Goal: Information Seeking & Learning: Compare options

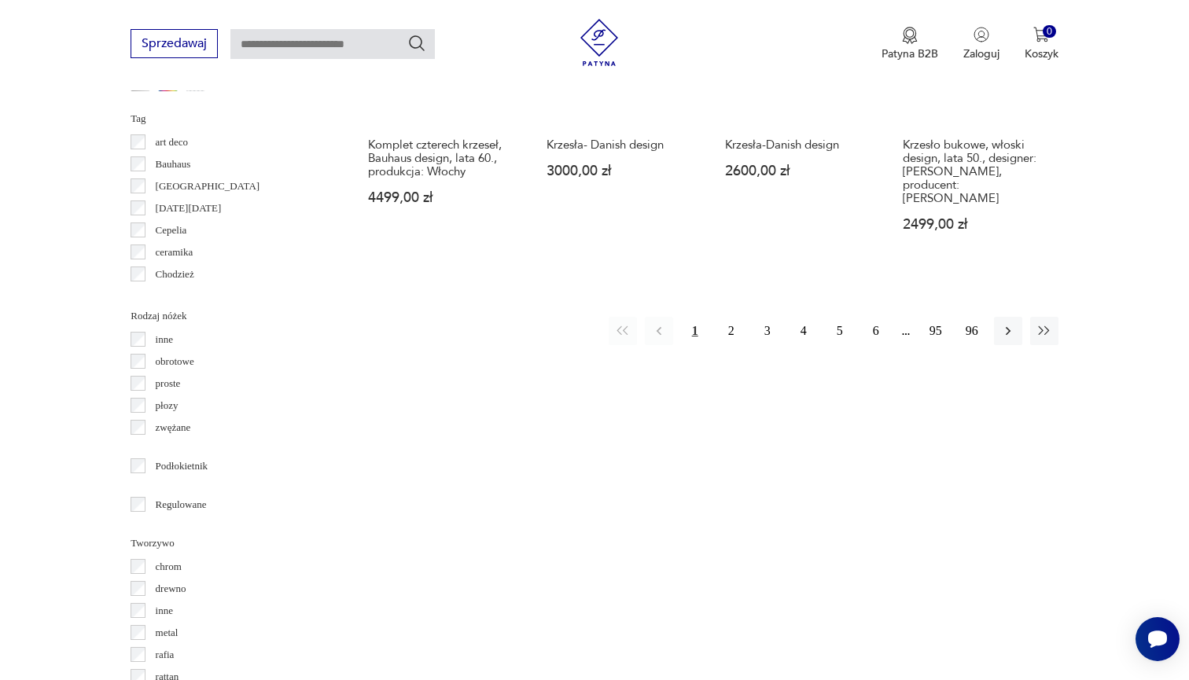
scroll to position [1834, 0]
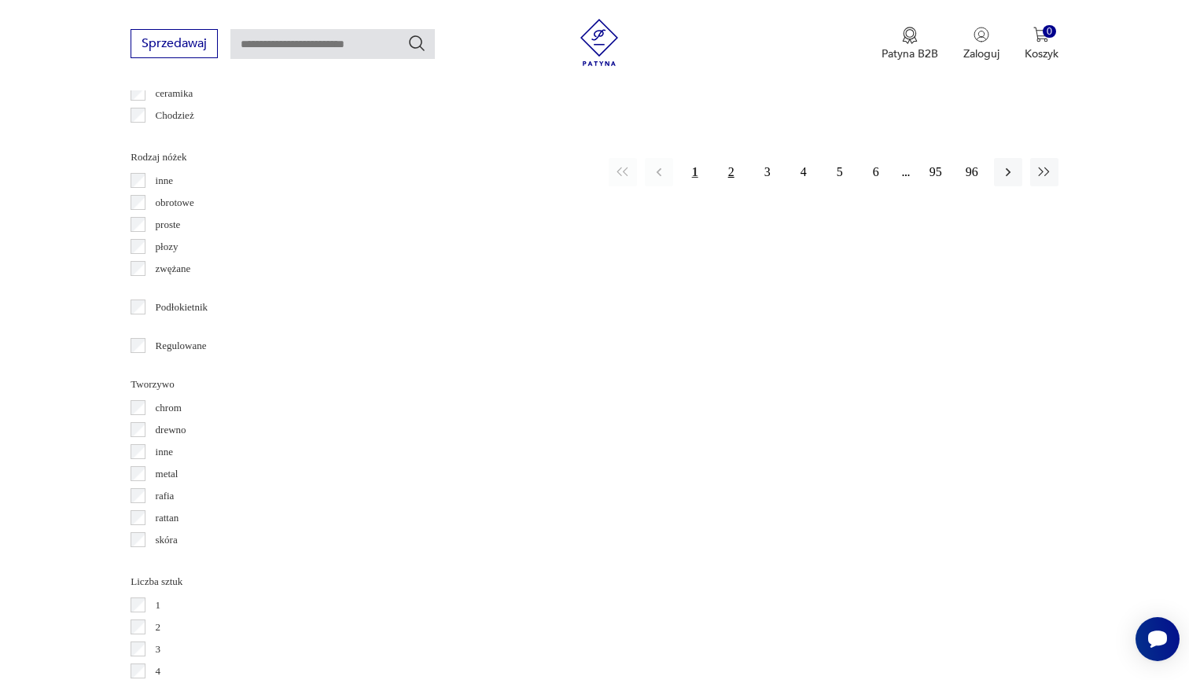
click at [731, 160] on button "2" at bounding box center [731, 172] width 28 height 28
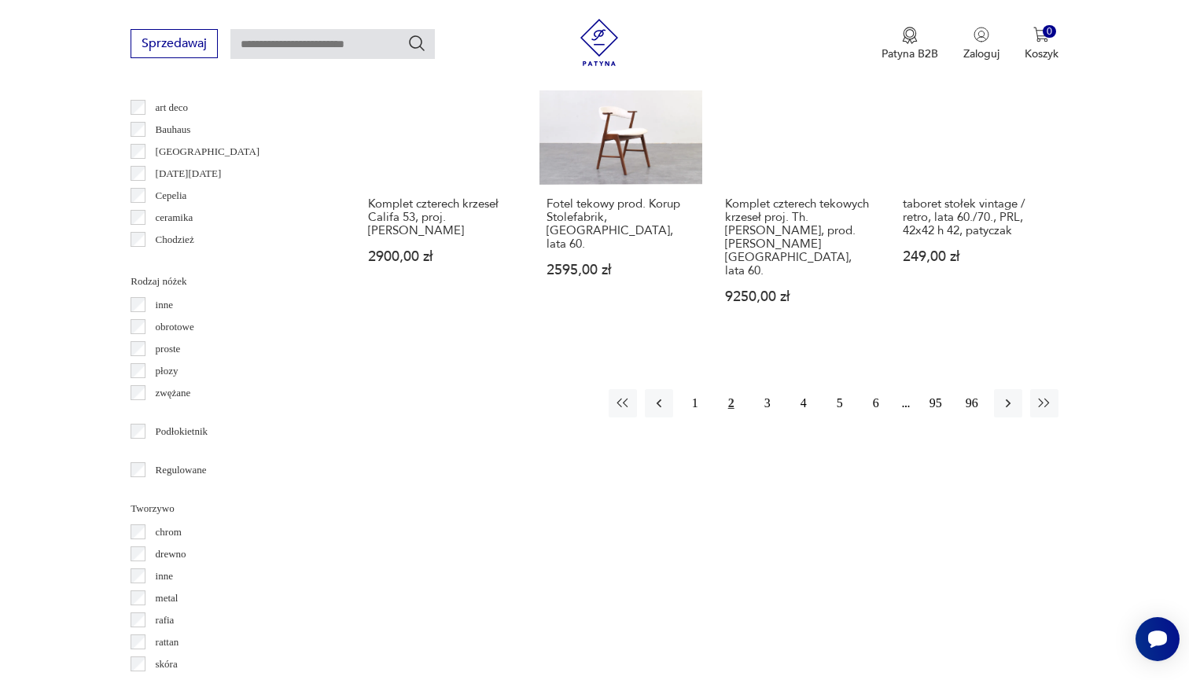
scroll to position [1720, 0]
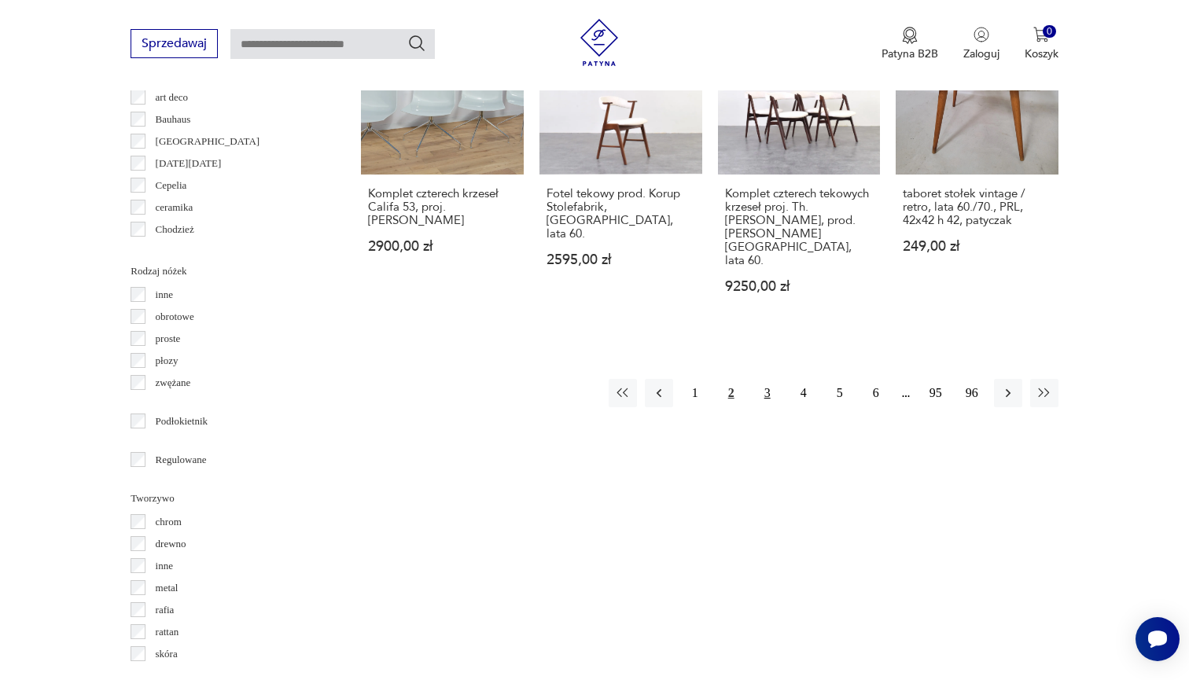
click at [767, 379] on button "3" at bounding box center [767, 393] width 28 height 28
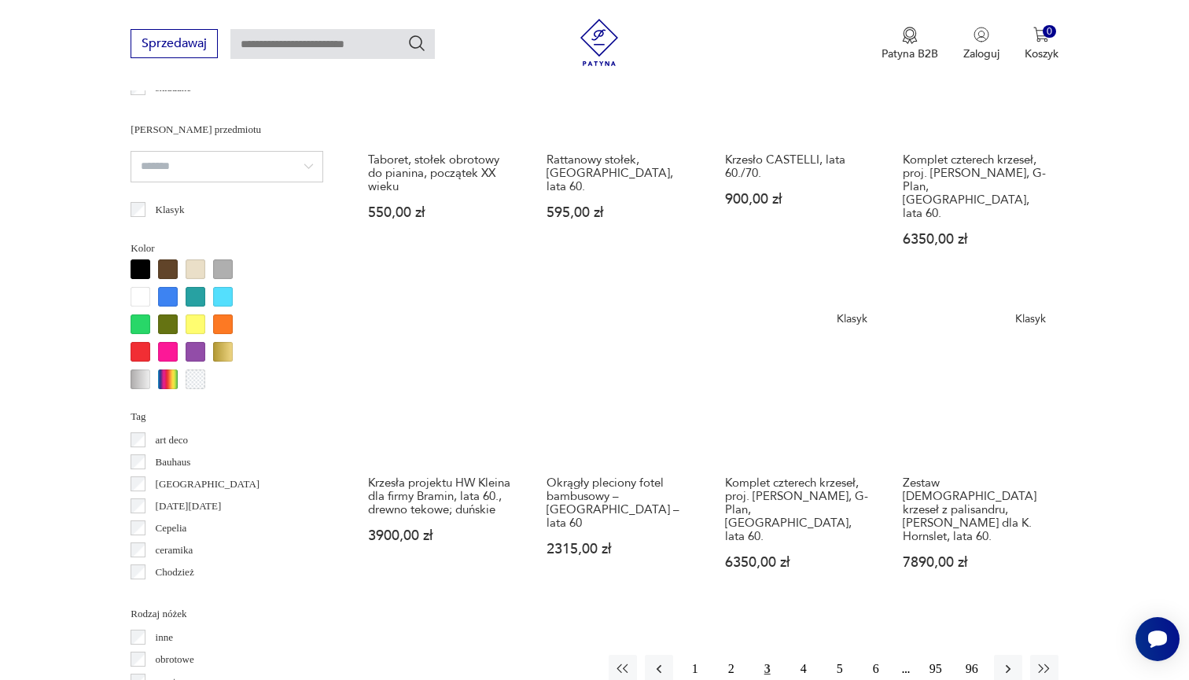
scroll to position [1386, 0]
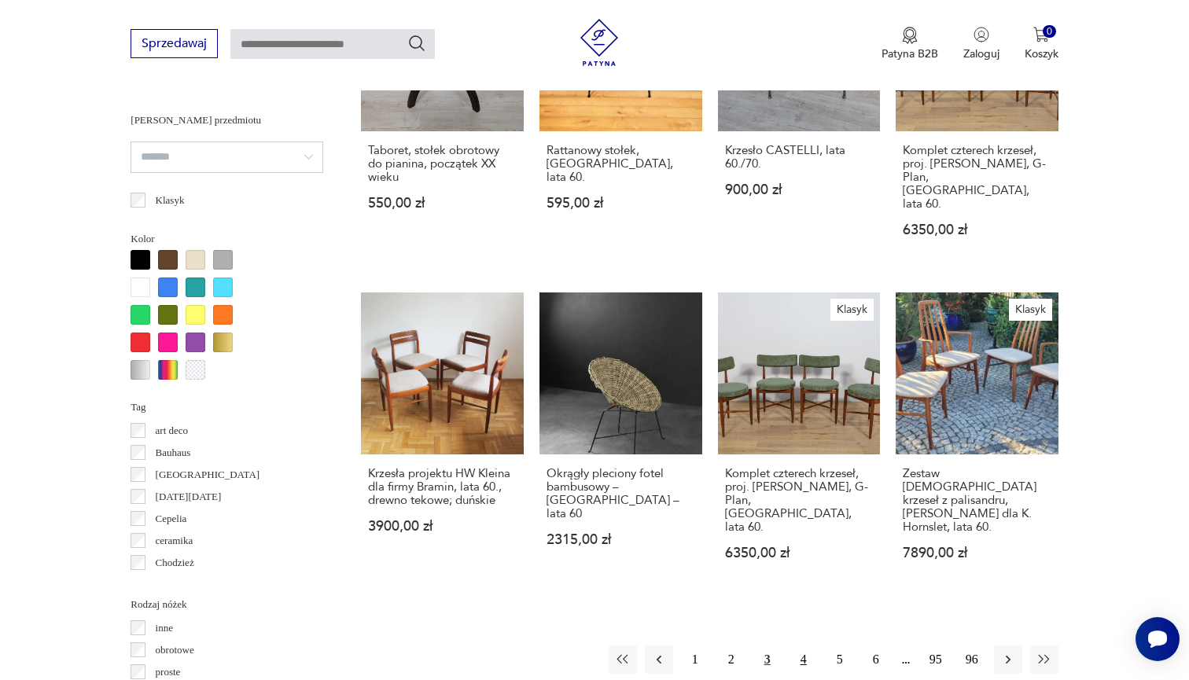
click at [807, 646] on button "4" at bounding box center [803, 660] width 28 height 28
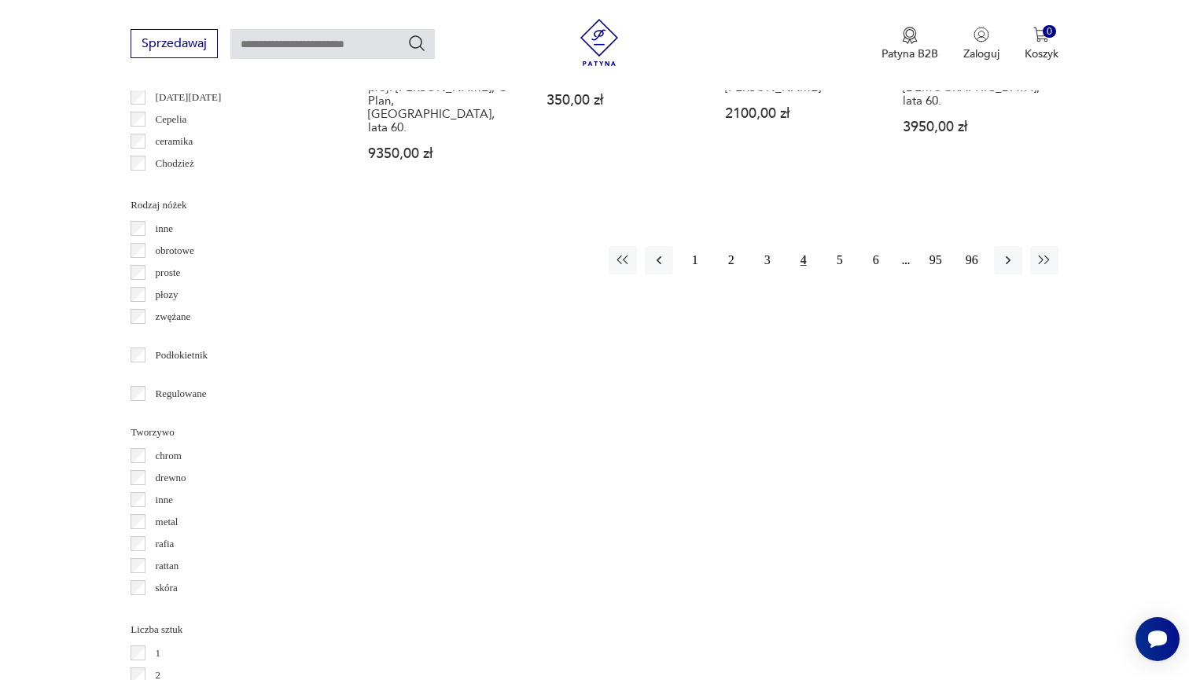
scroll to position [1802, 0]
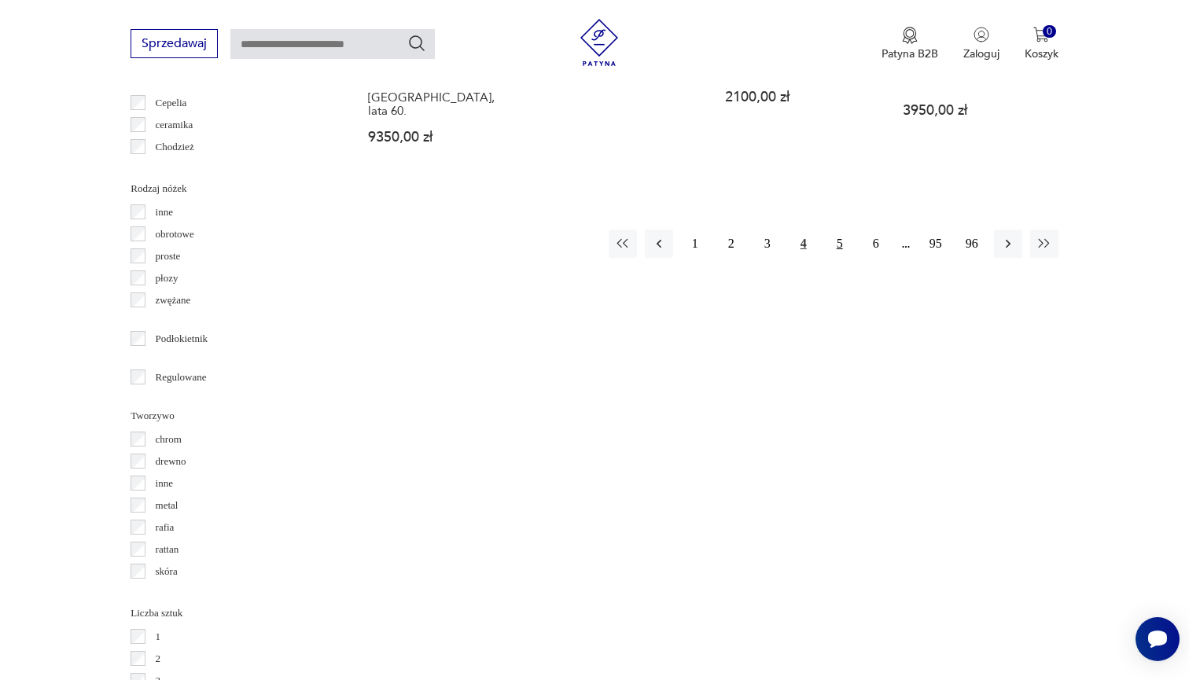
click at [838, 230] on button "5" at bounding box center [840, 244] width 28 height 28
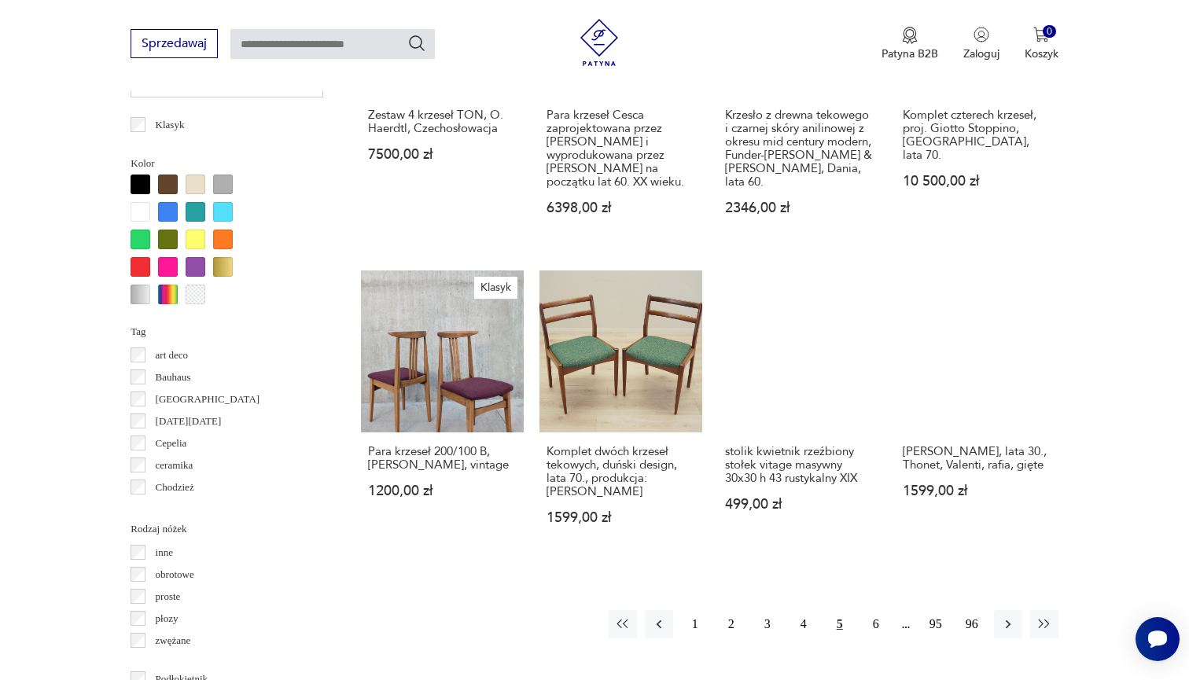
scroll to position [1462, 0]
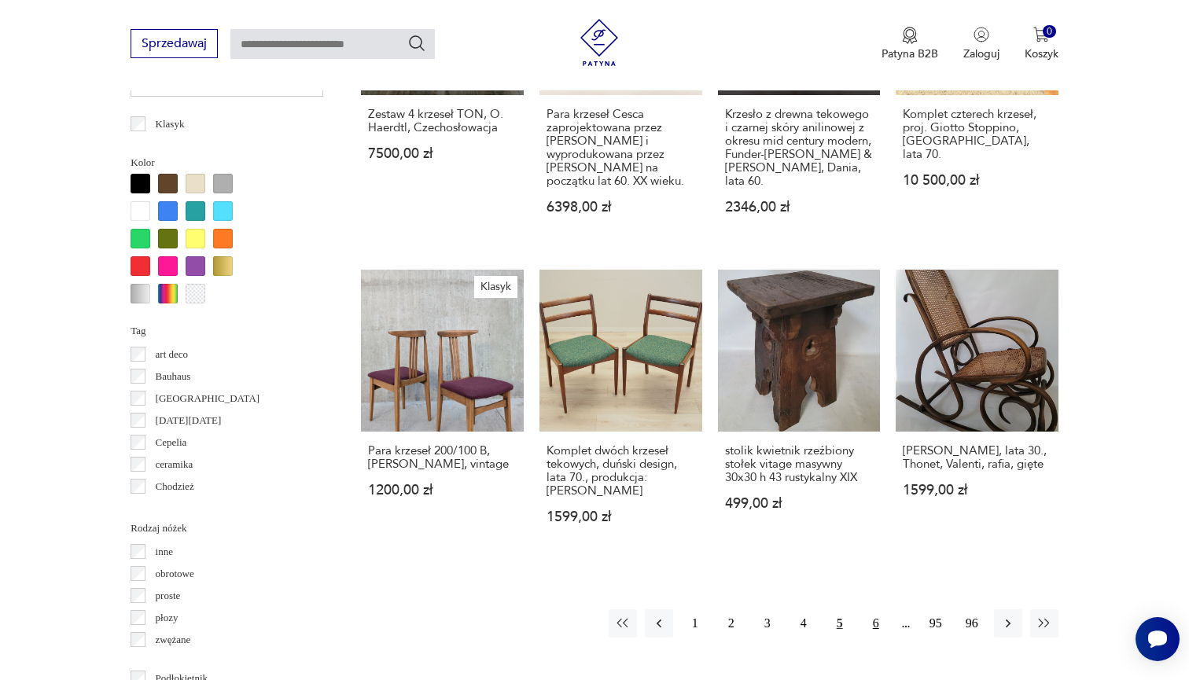
click at [872, 618] on button "6" at bounding box center [876, 623] width 28 height 28
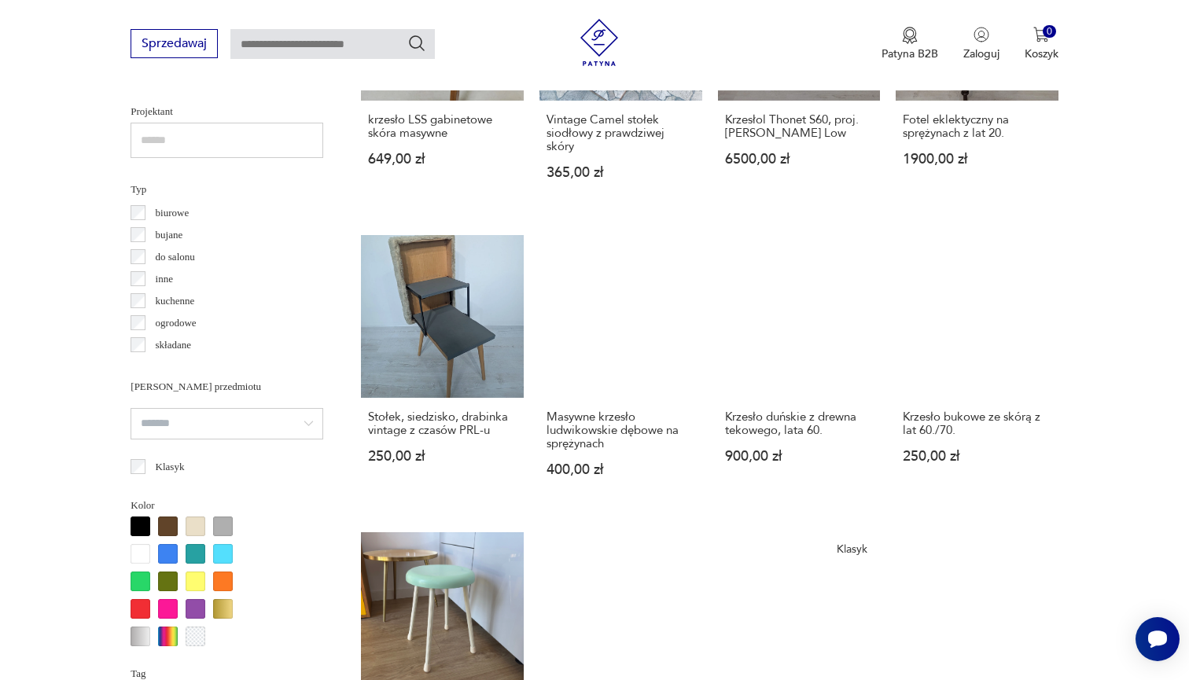
scroll to position [1293, 0]
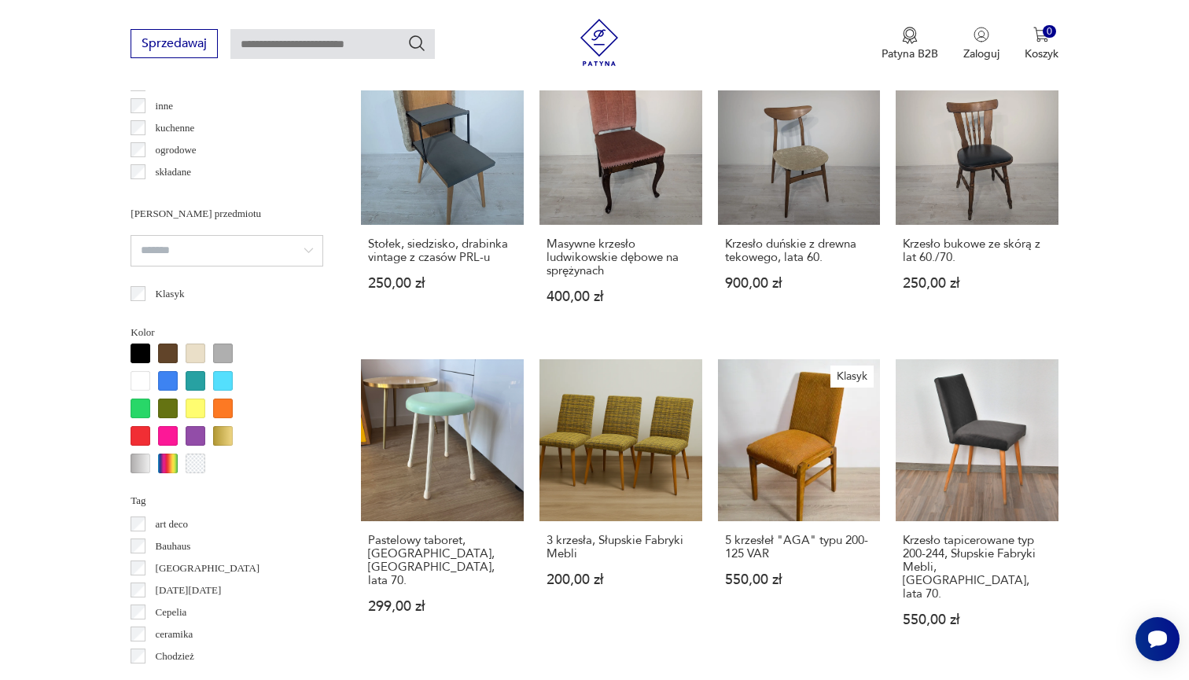
click at [173, 406] on div at bounding box center [168, 409] width 20 height 20
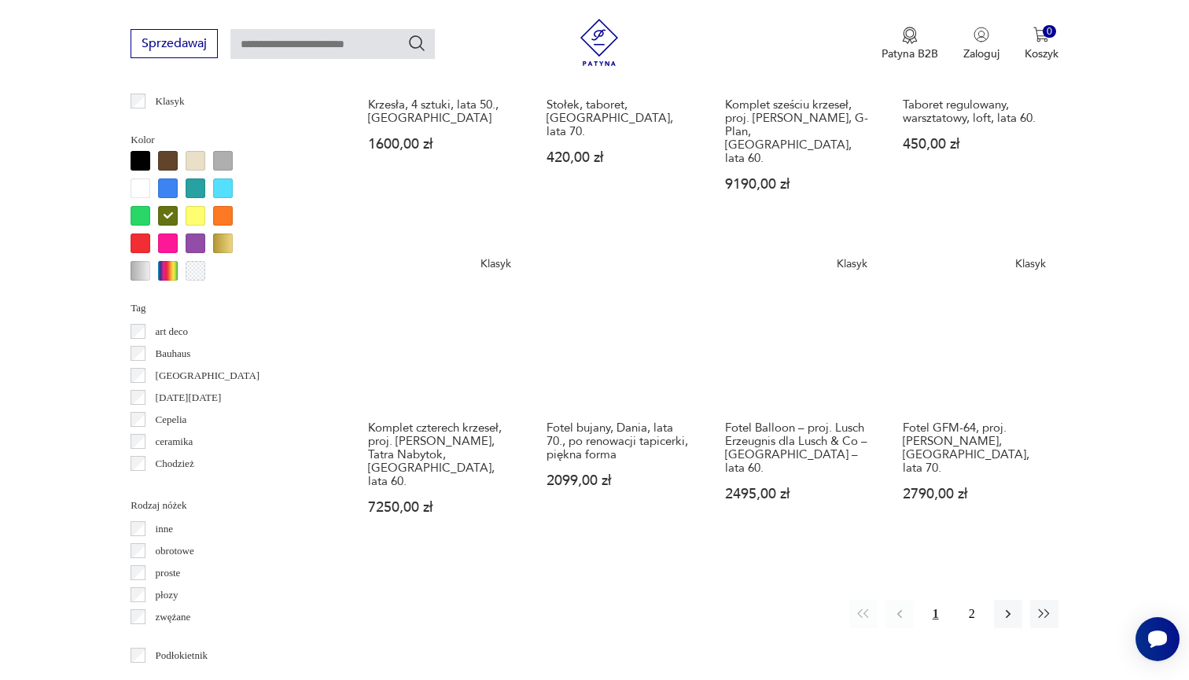
scroll to position [1486, 0]
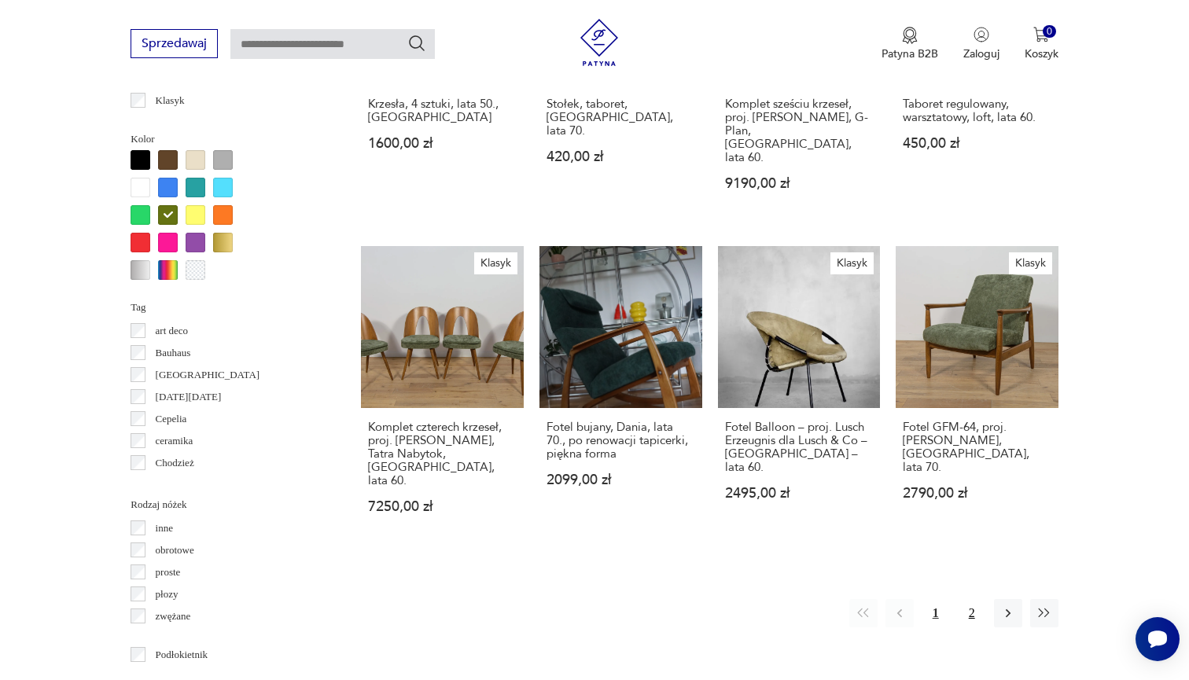
click at [975, 599] on button "2" at bounding box center [972, 613] width 28 height 28
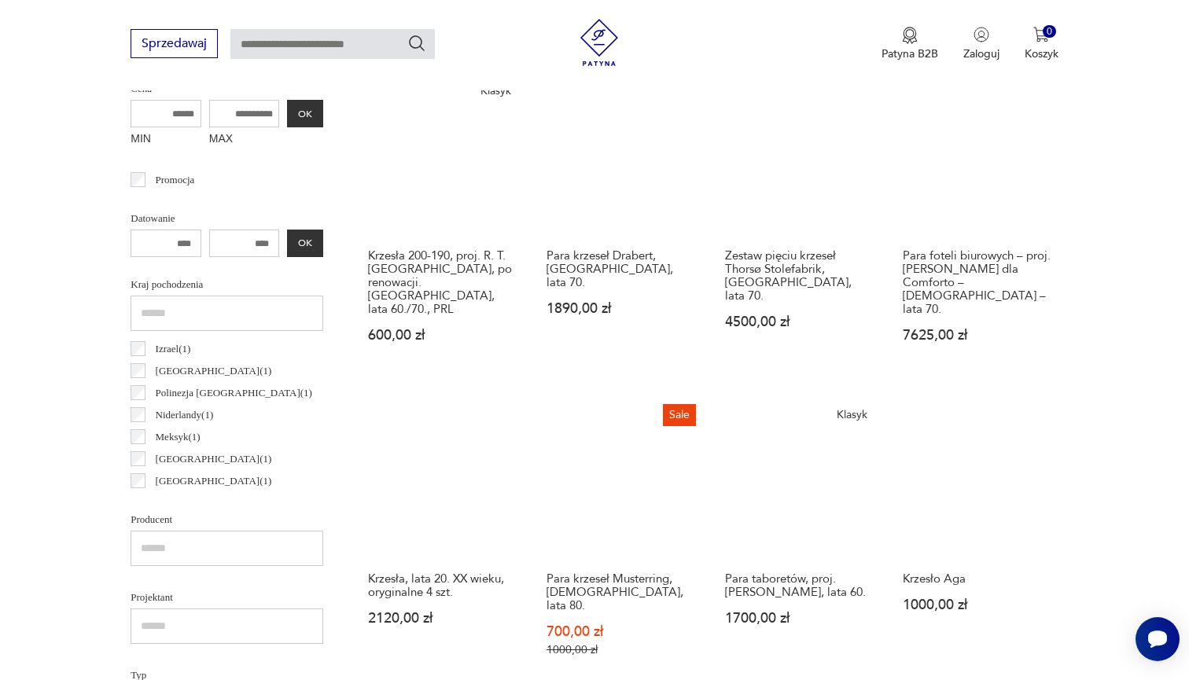
scroll to position [962, 0]
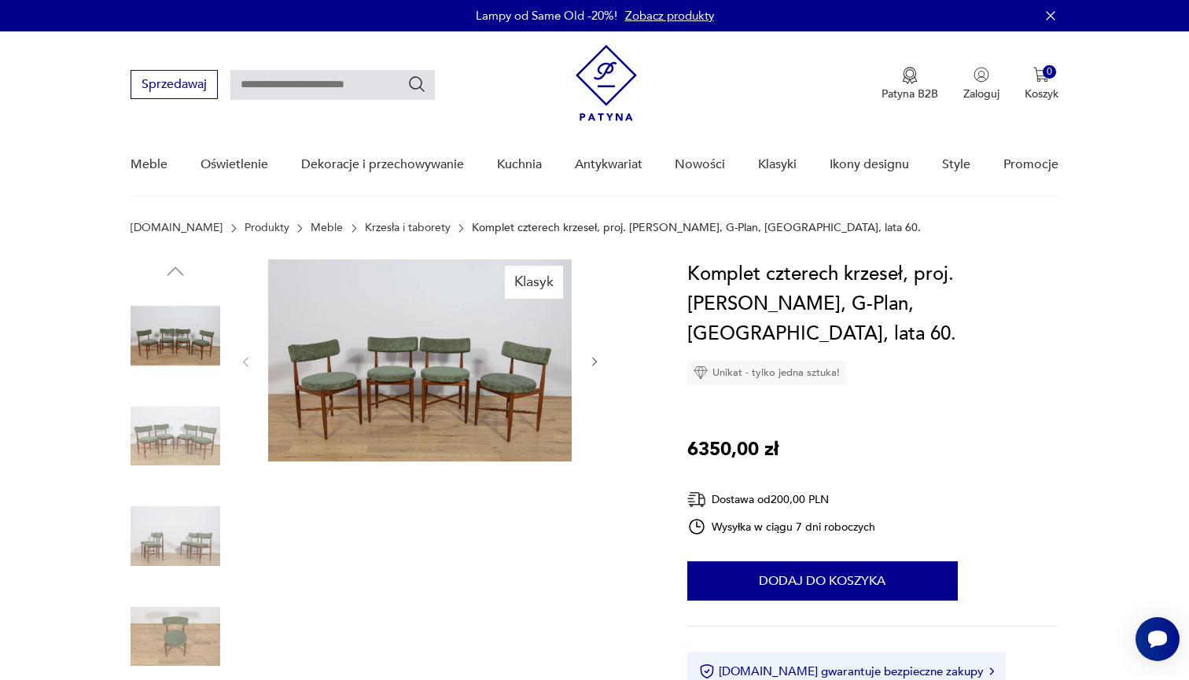
click at [153, 428] on img at bounding box center [176, 437] width 90 height 90
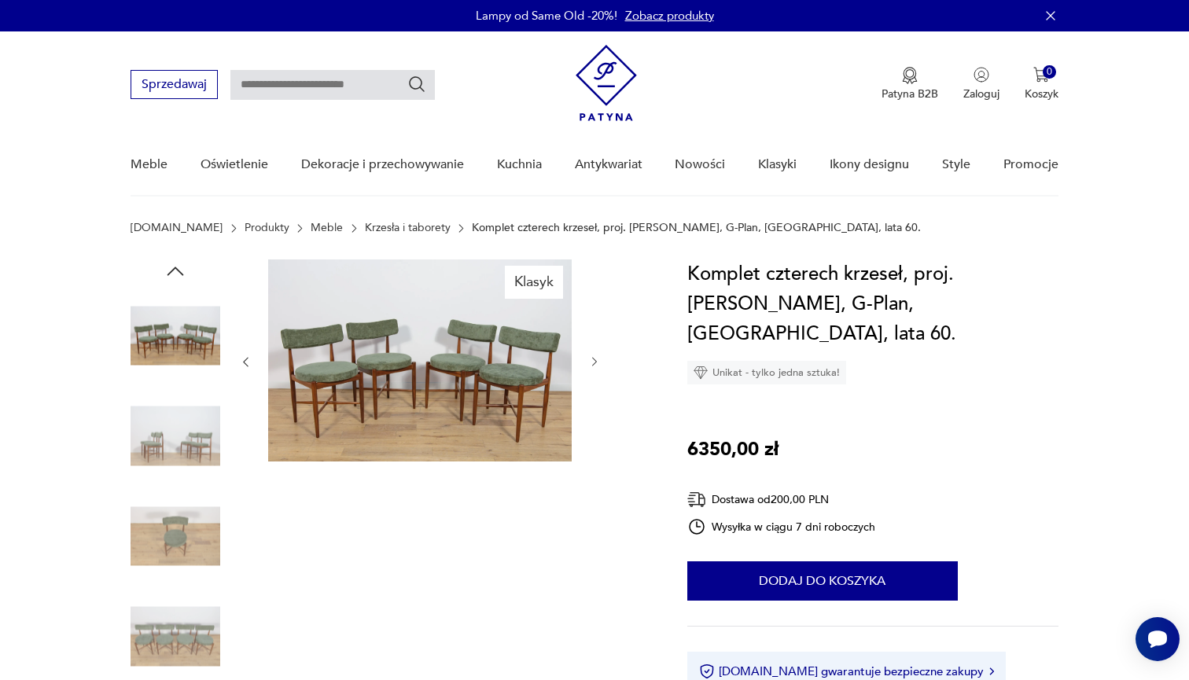
click at [166, 429] on img at bounding box center [176, 437] width 90 height 90
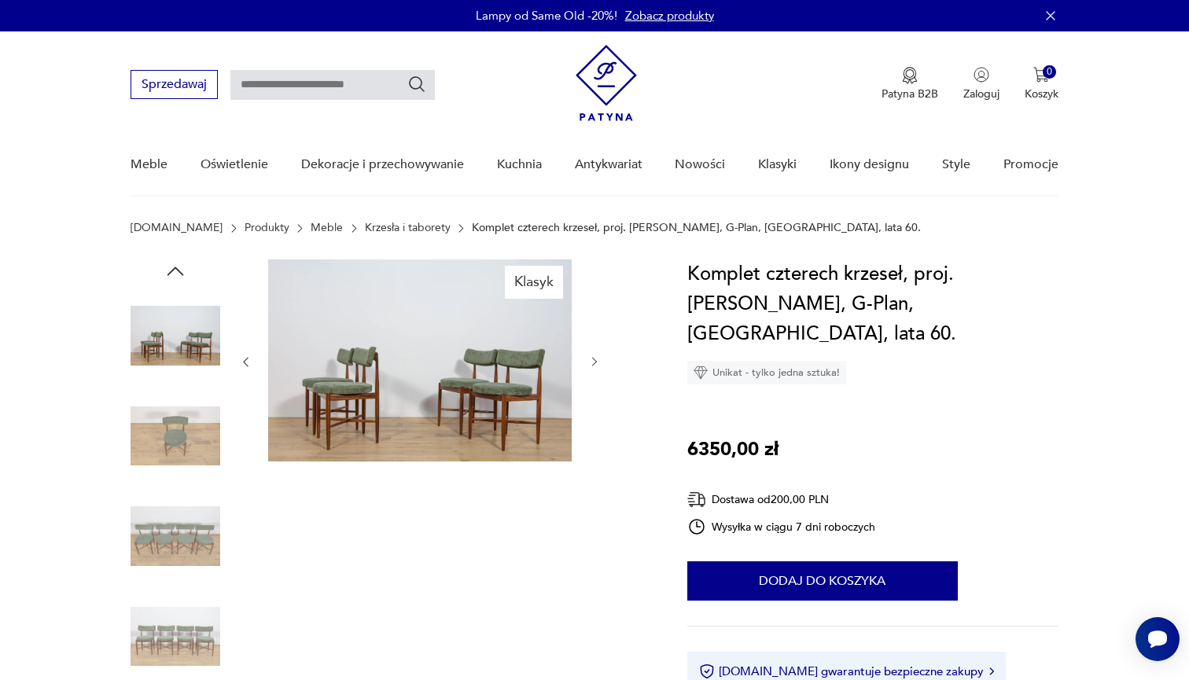
click at [200, 535] on img at bounding box center [176, 536] width 90 height 90
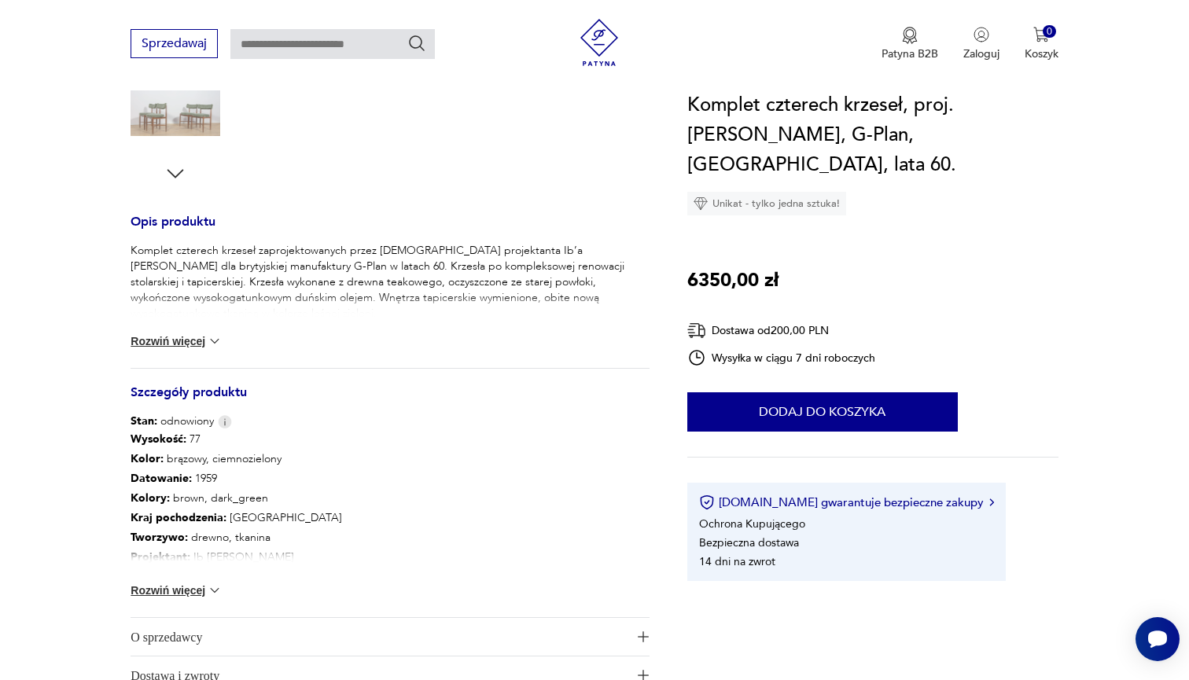
scroll to position [559, 0]
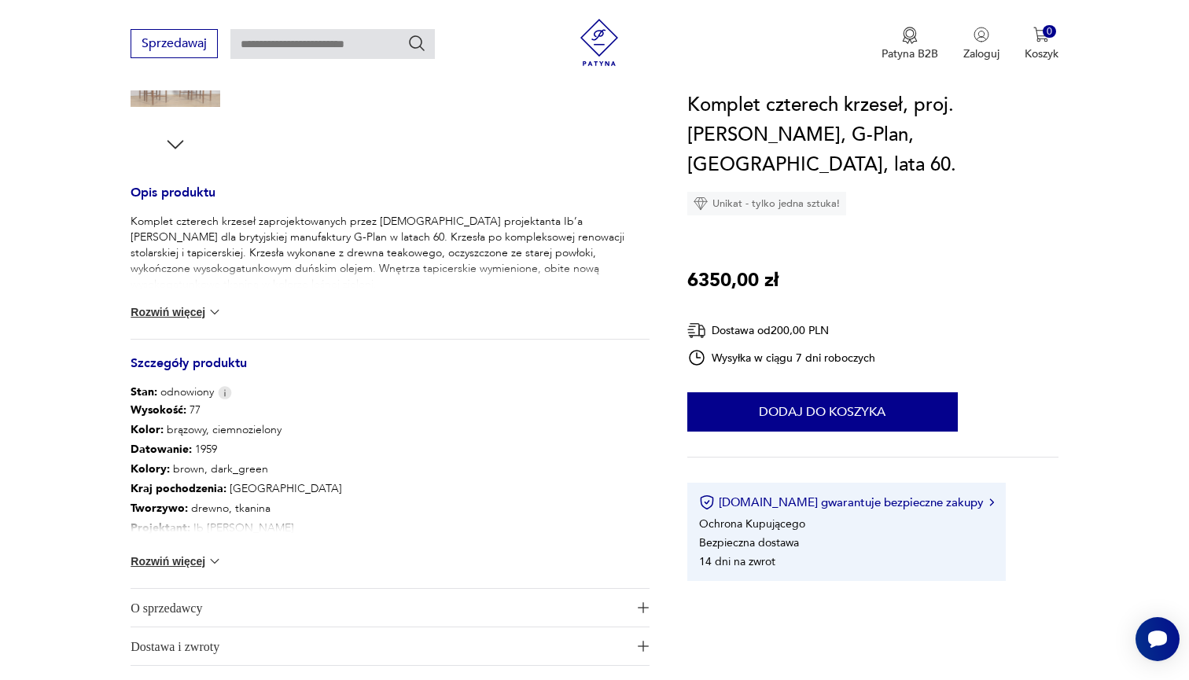
click at [209, 305] on img at bounding box center [215, 312] width 16 height 16
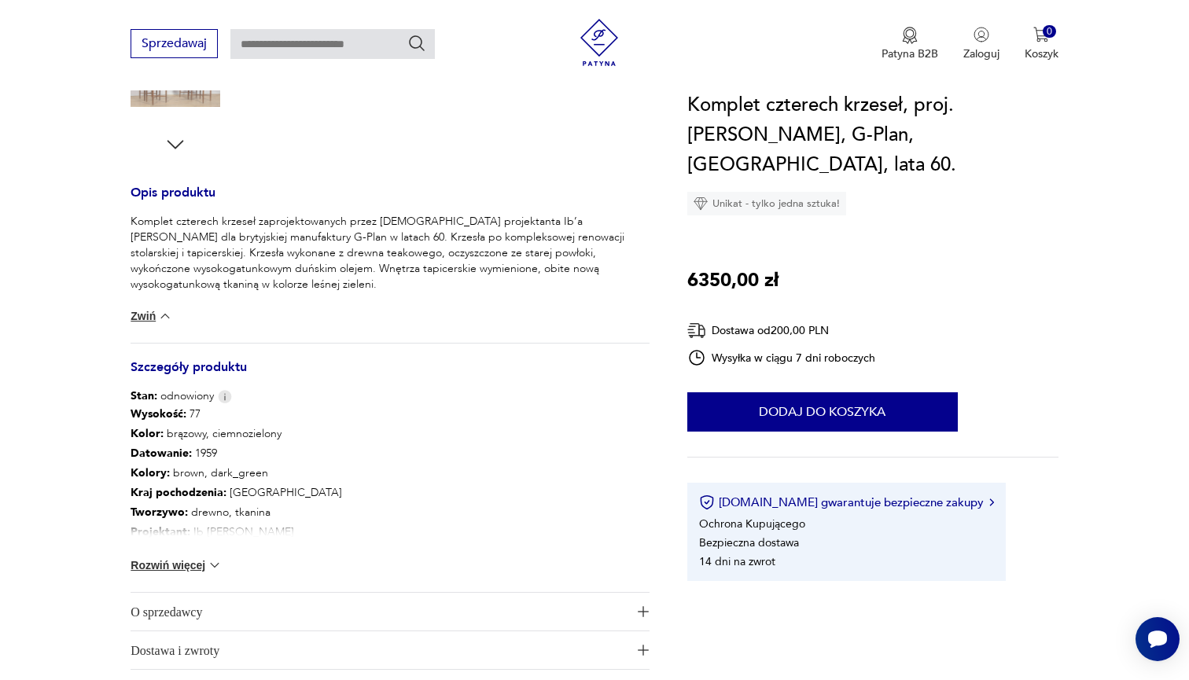
click at [162, 316] on img at bounding box center [165, 316] width 16 height 16
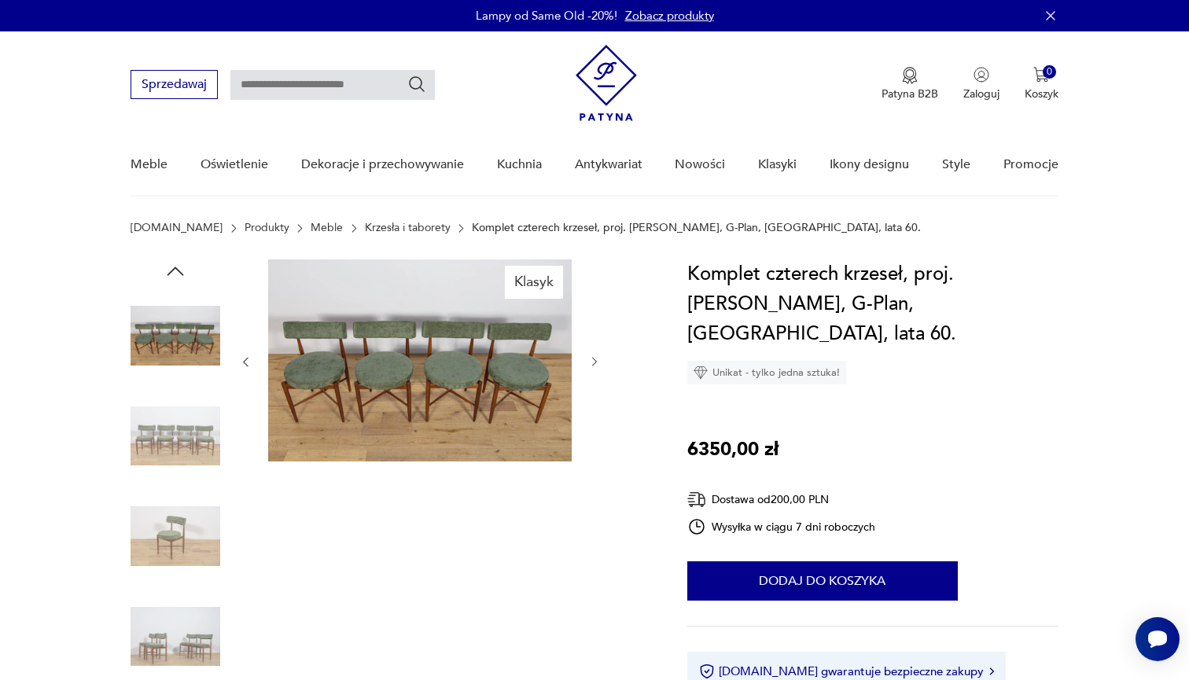
scroll to position [0, 0]
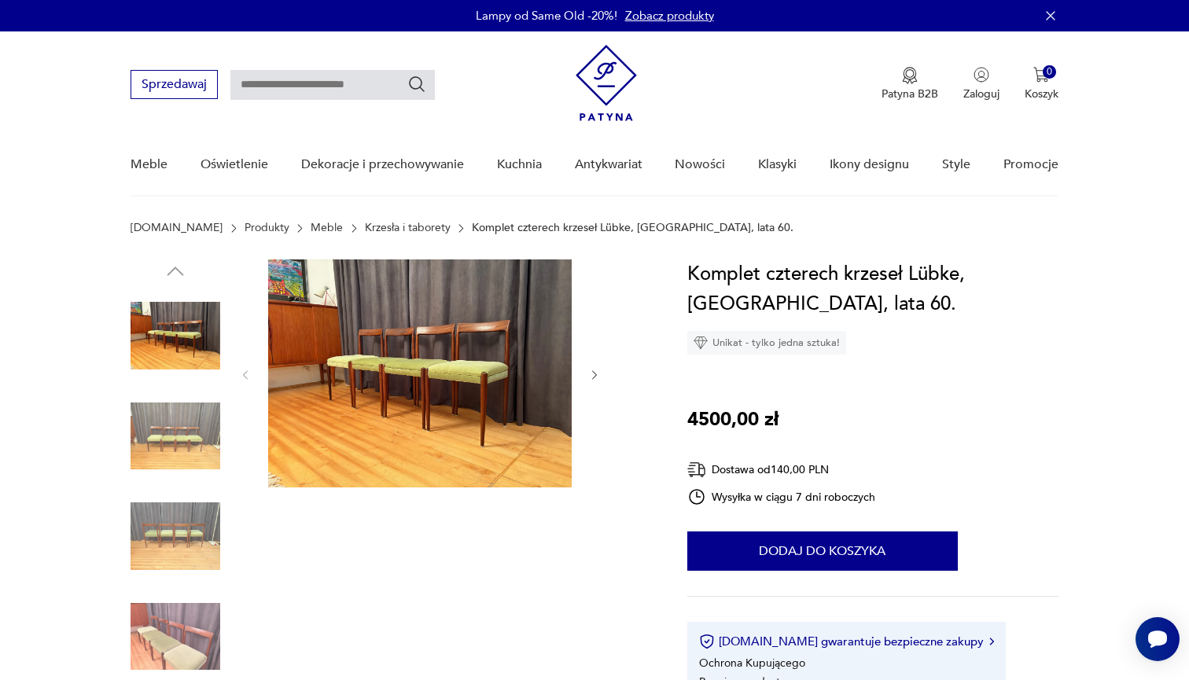
click at [184, 440] on img at bounding box center [176, 437] width 90 height 90
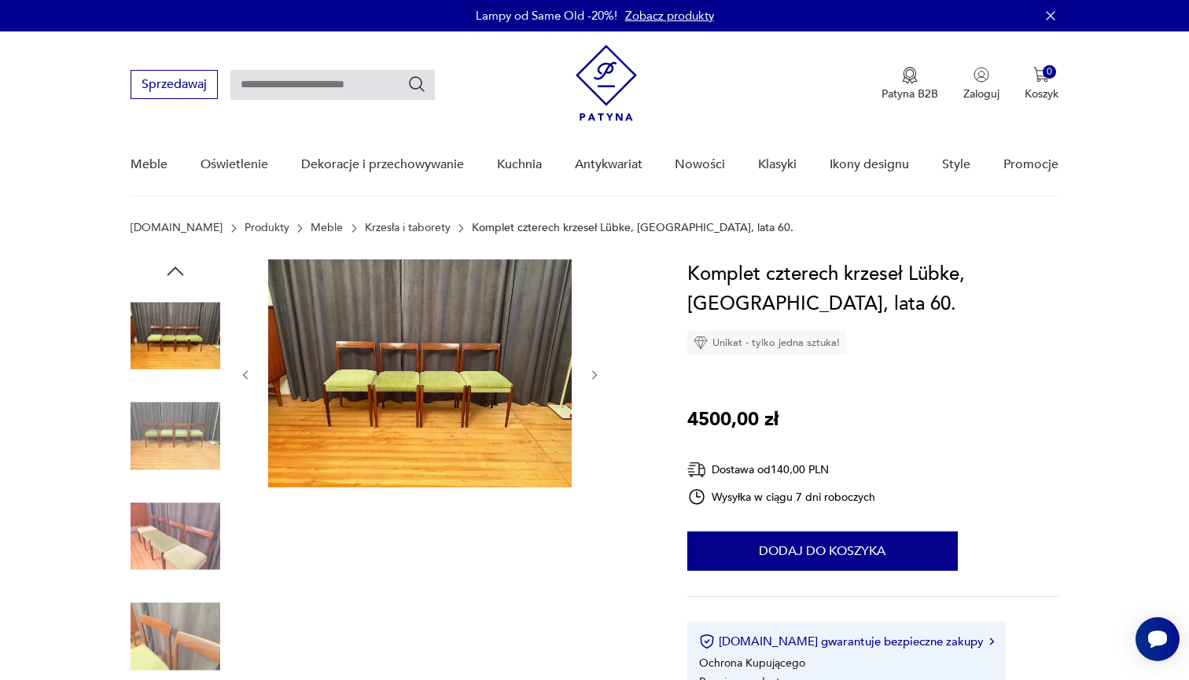
click at [182, 440] on img at bounding box center [176, 437] width 90 height 90
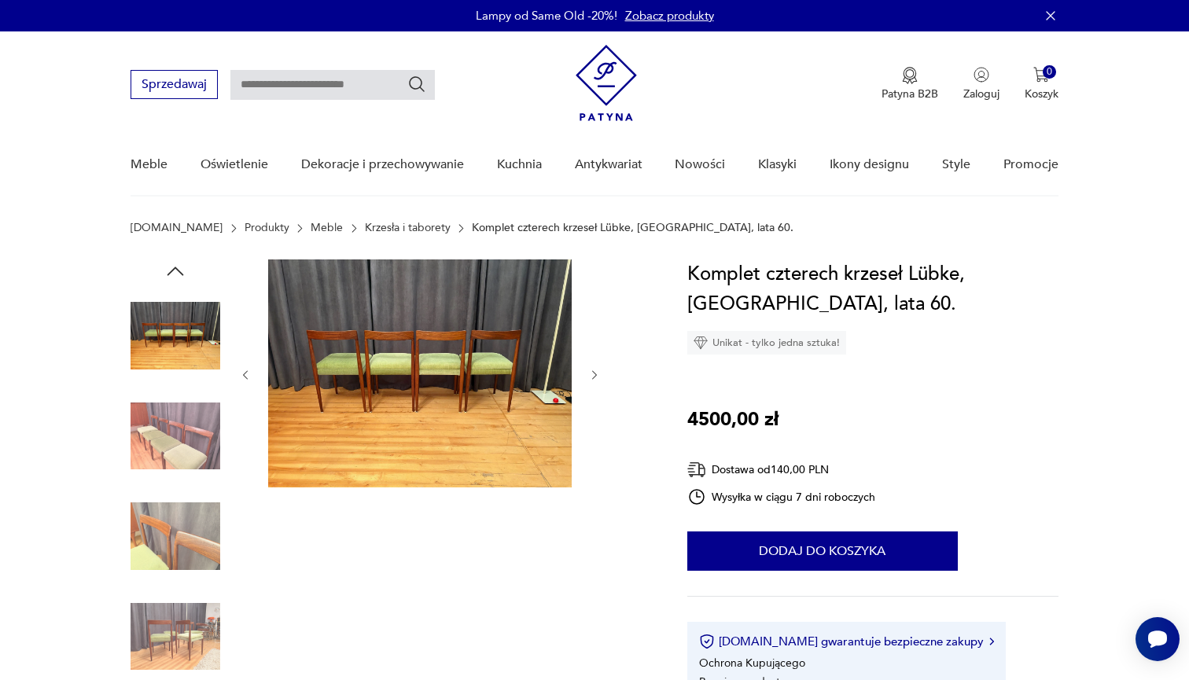
click at [178, 499] on img at bounding box center [176, 536] width 90 height 90
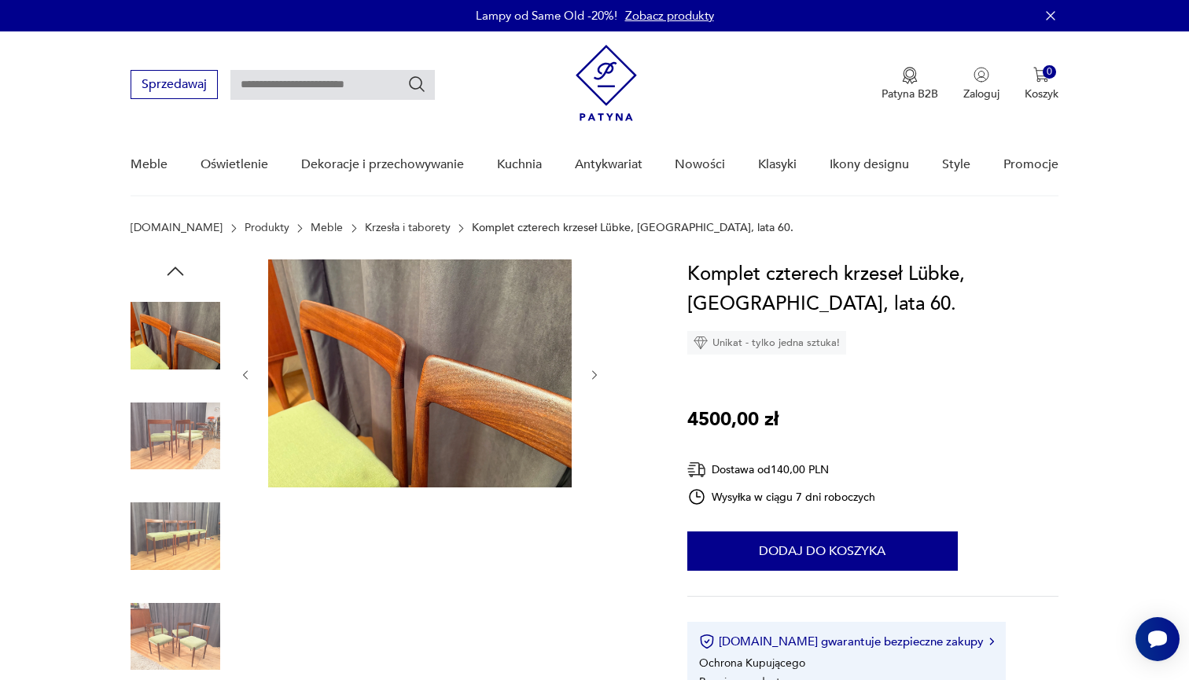
click at [184, 633] on img at bounding box center [176, 637] width 90 height 90
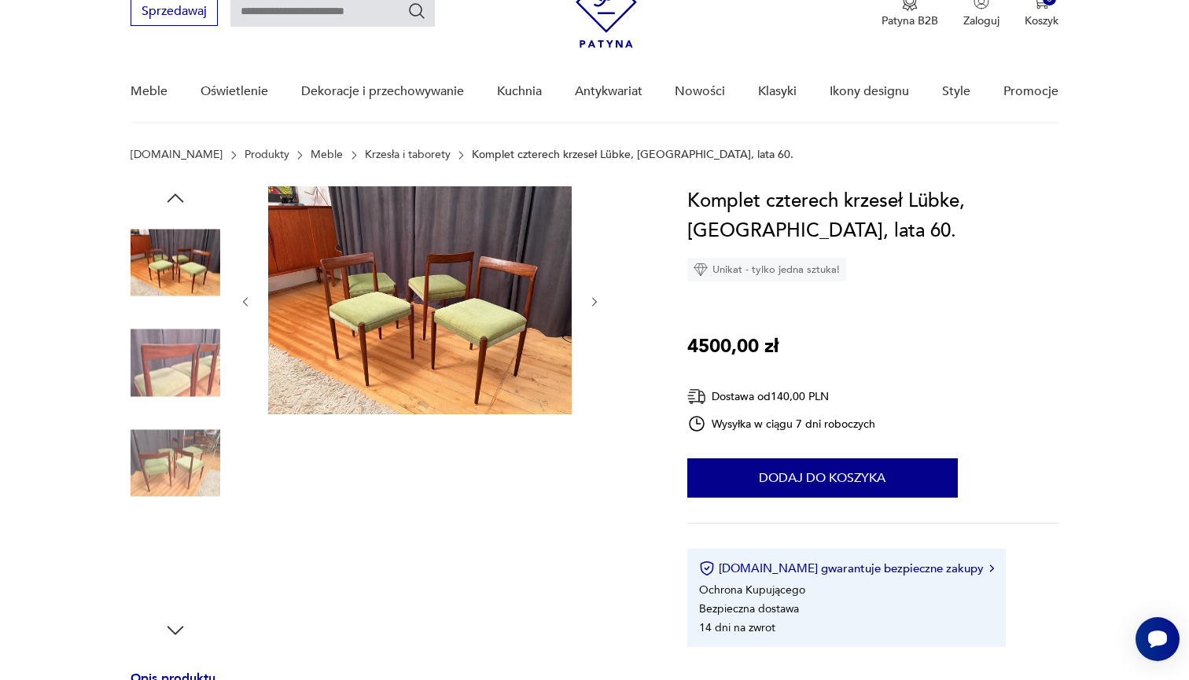
scroll to position [75, 0]
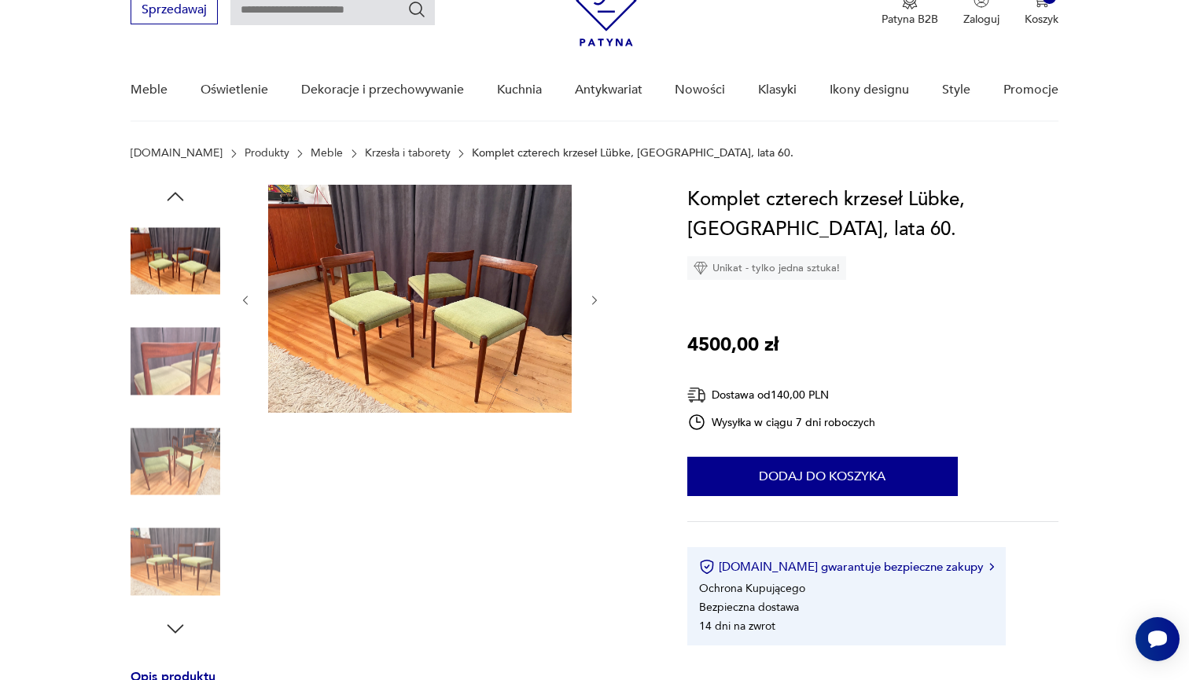
click at [156, 382] on img at bounding box center [176, 362] width 90 height 90
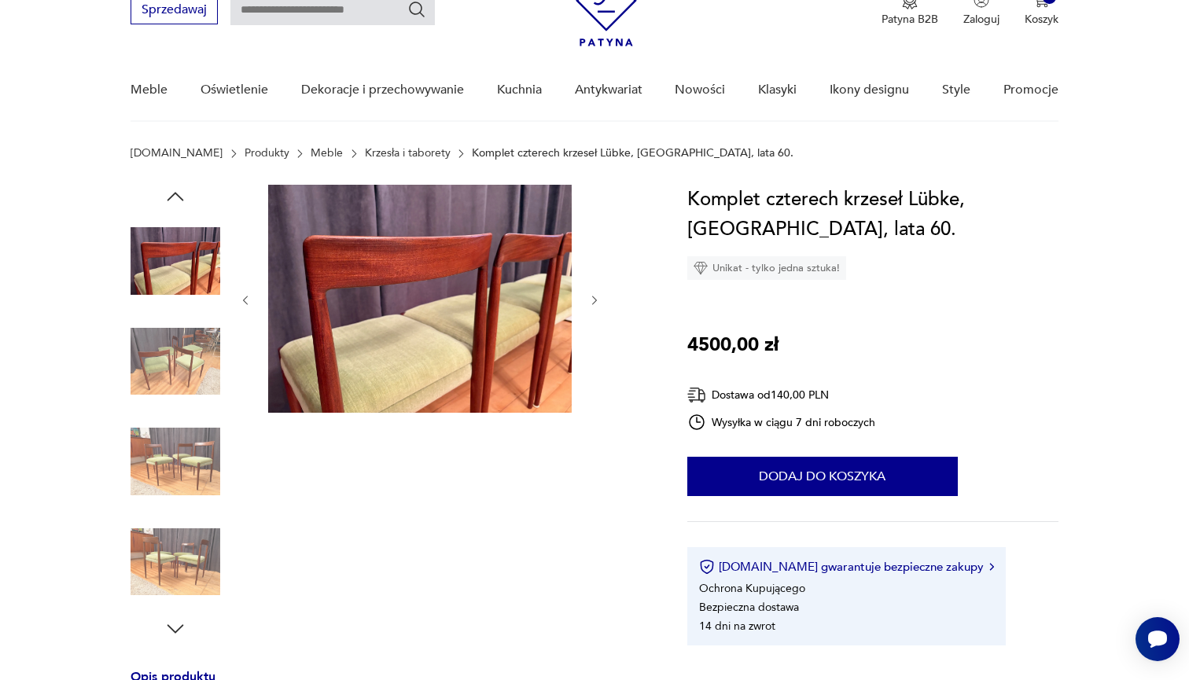
click at [155, 370] on img at bounding box center [176, 362] width 90 height 90
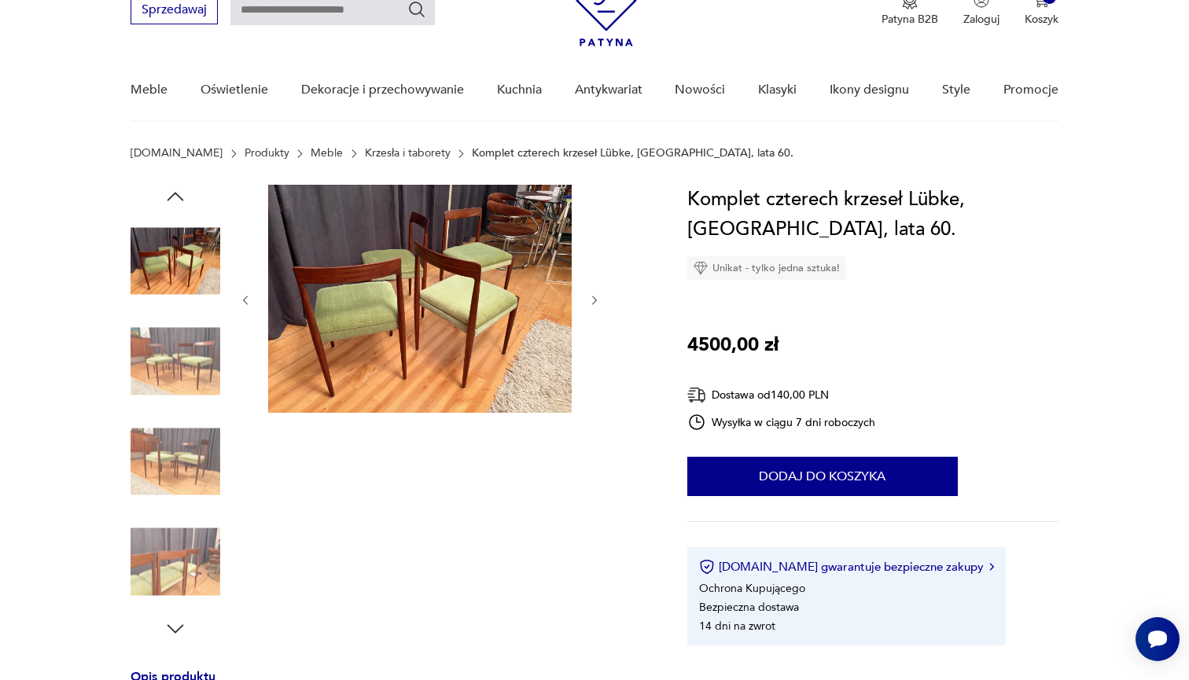
click at [194, 454] on img at bounding box center [176, 462] width 90 height 90
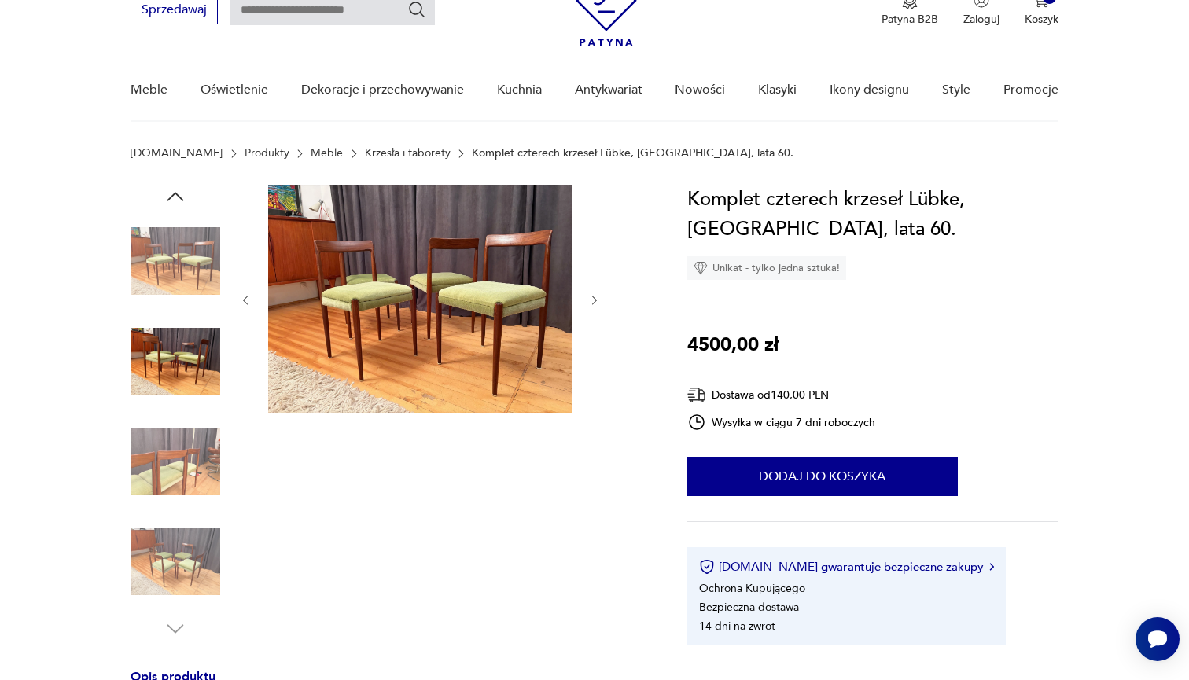
click at [221, 574] on div at bounding box center [390, 413] width 519 height 456
click at [200, 569] on img at bounding box center [176, 562] width 90 height 90
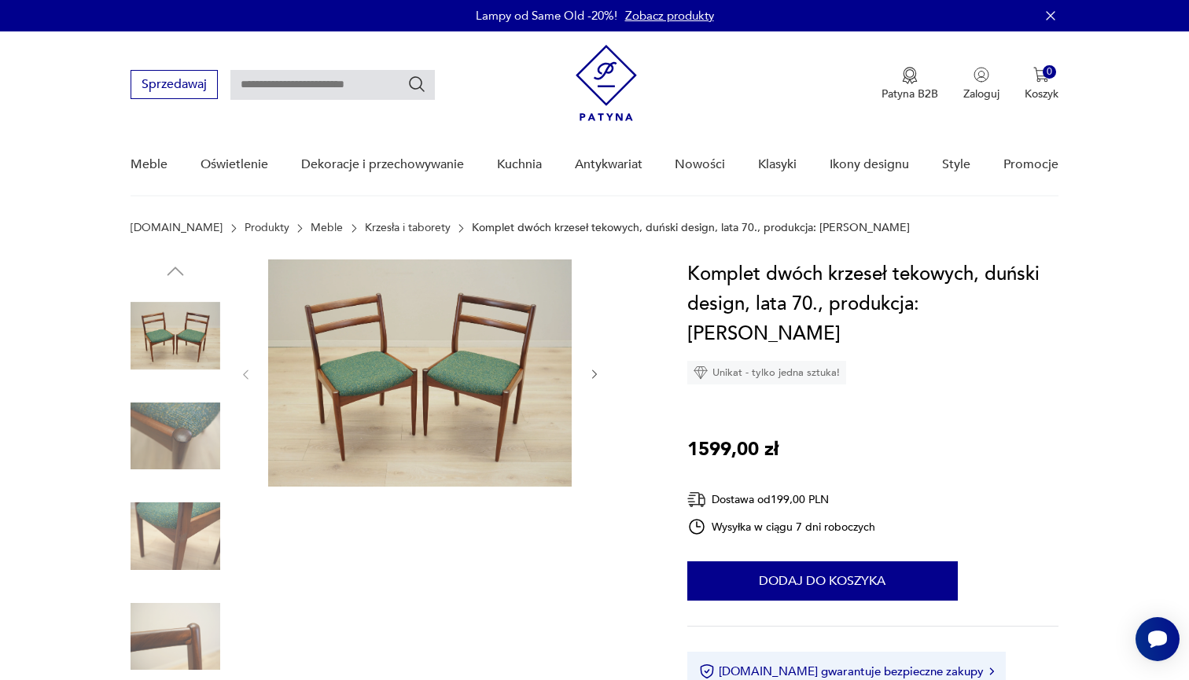
click at [197, 464] on img at bounding box center [176, 437] width 90 height 90
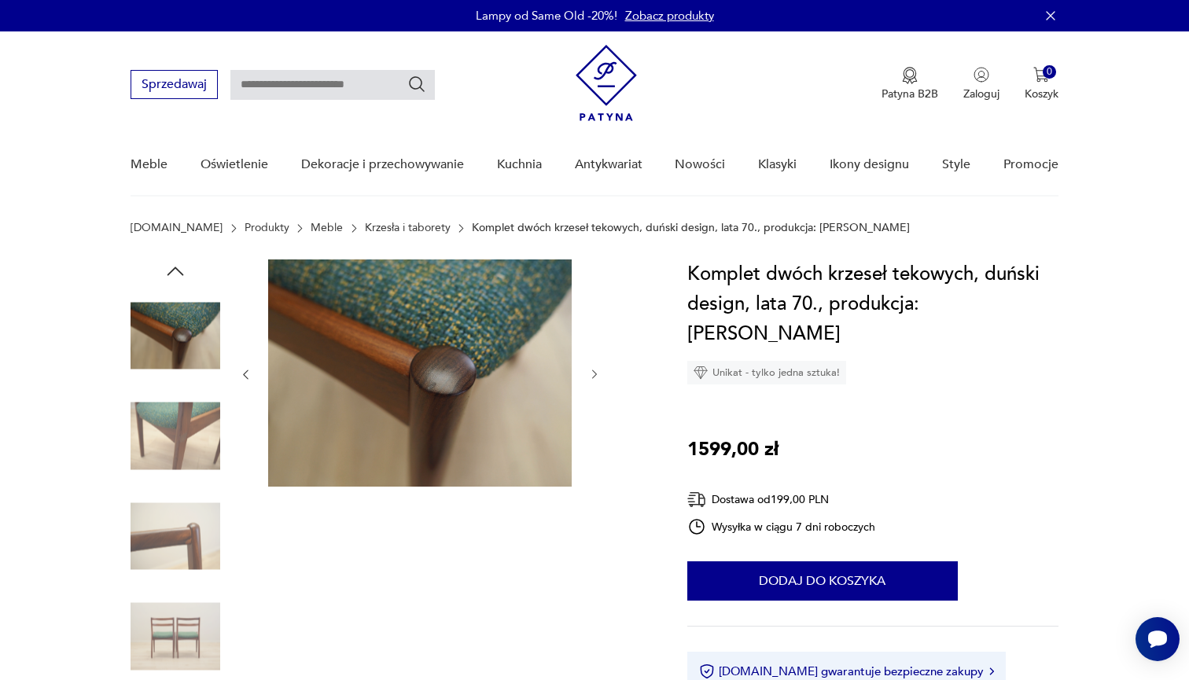
click at [197, 501] on img at bounding box center [176, 536] width 90 height 90
